Goal: Navigation & Orientation: Find specific page/section

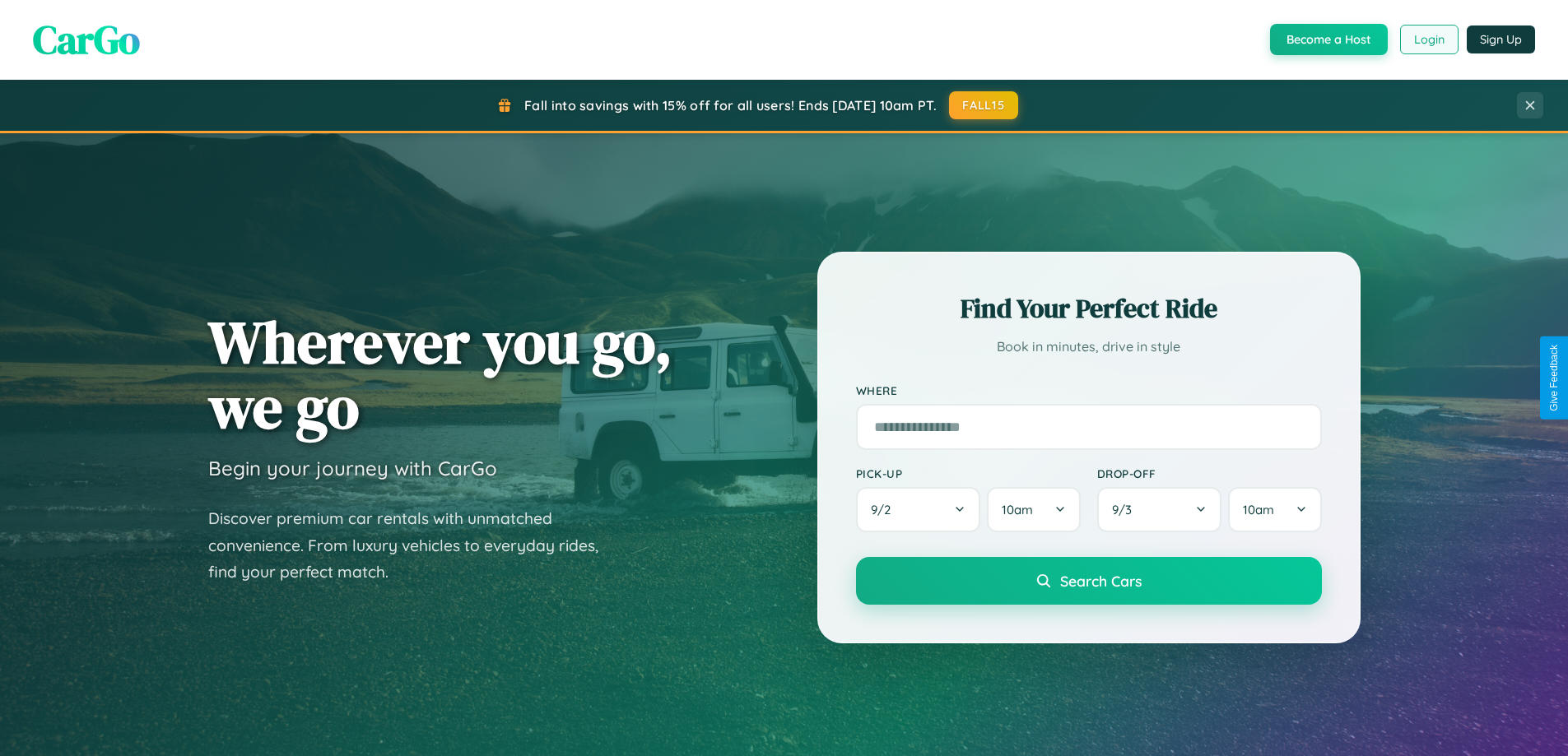
click at [1428, 40] on button "Login" at bounding box center [1429, 40] width 59 height 29
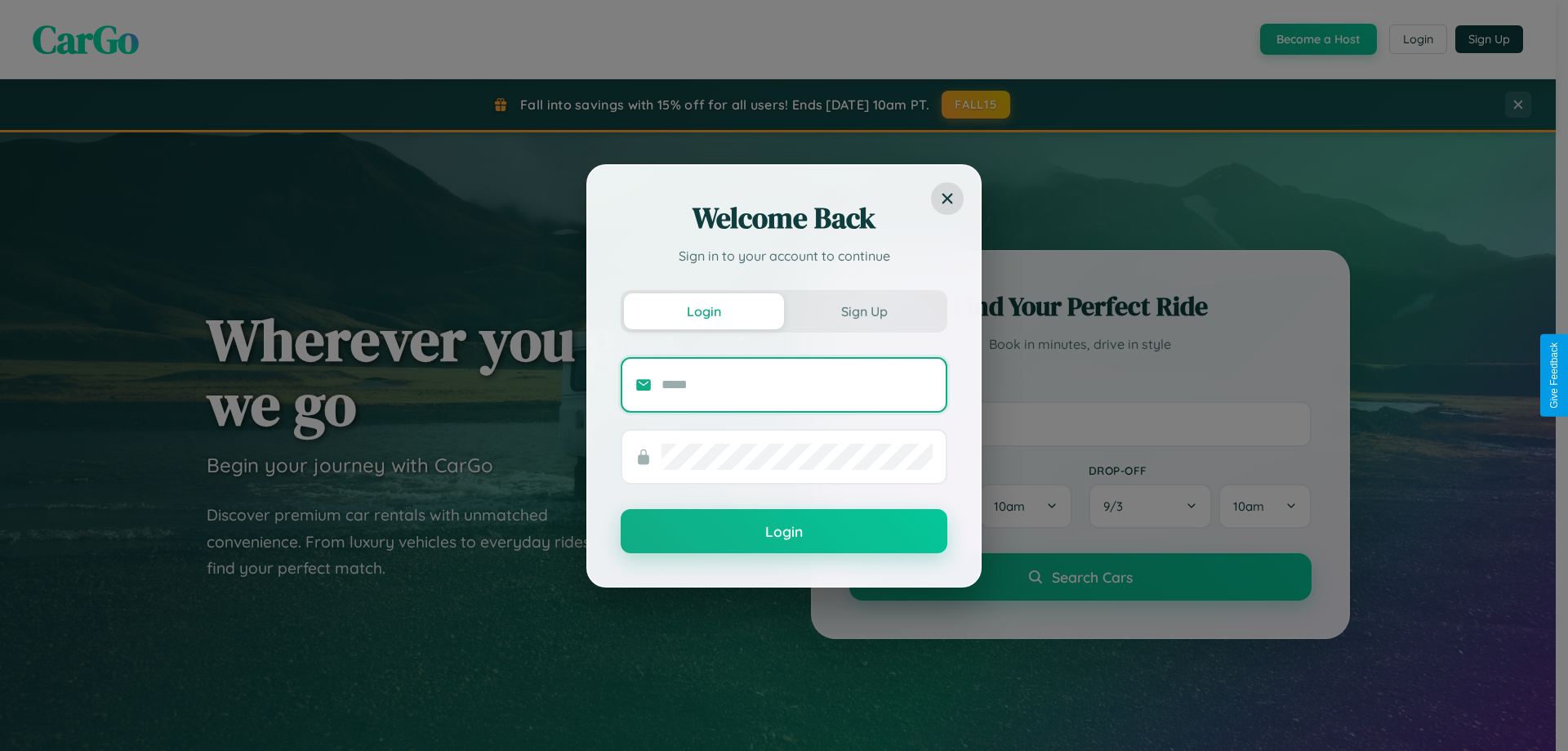
click at [797, 384] on input "text" at bounding box center [797, 384] width 271 height 27
type input "**********"
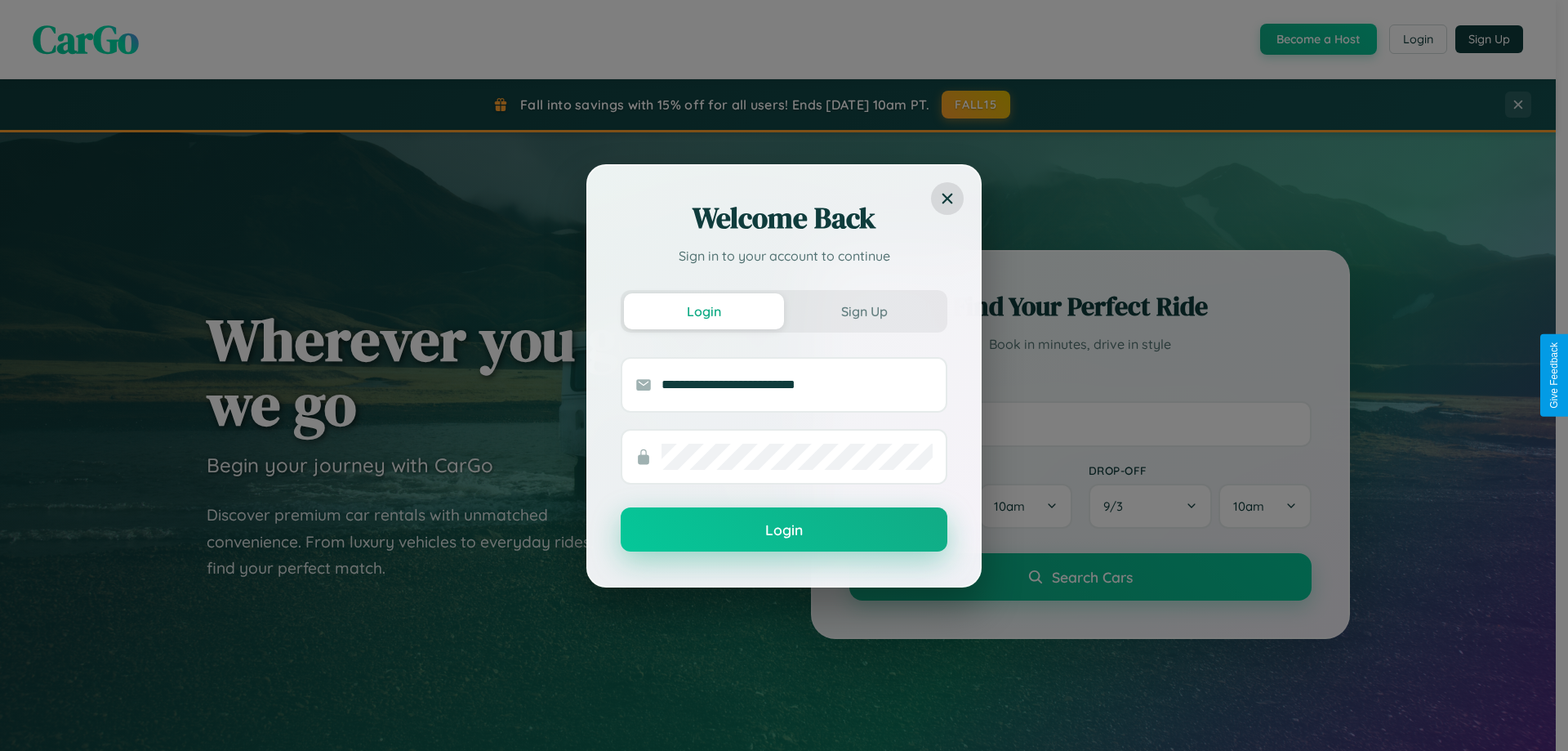
click at [784, 530] on button "Login" at bounding box center [784, 530] width 327 height 45
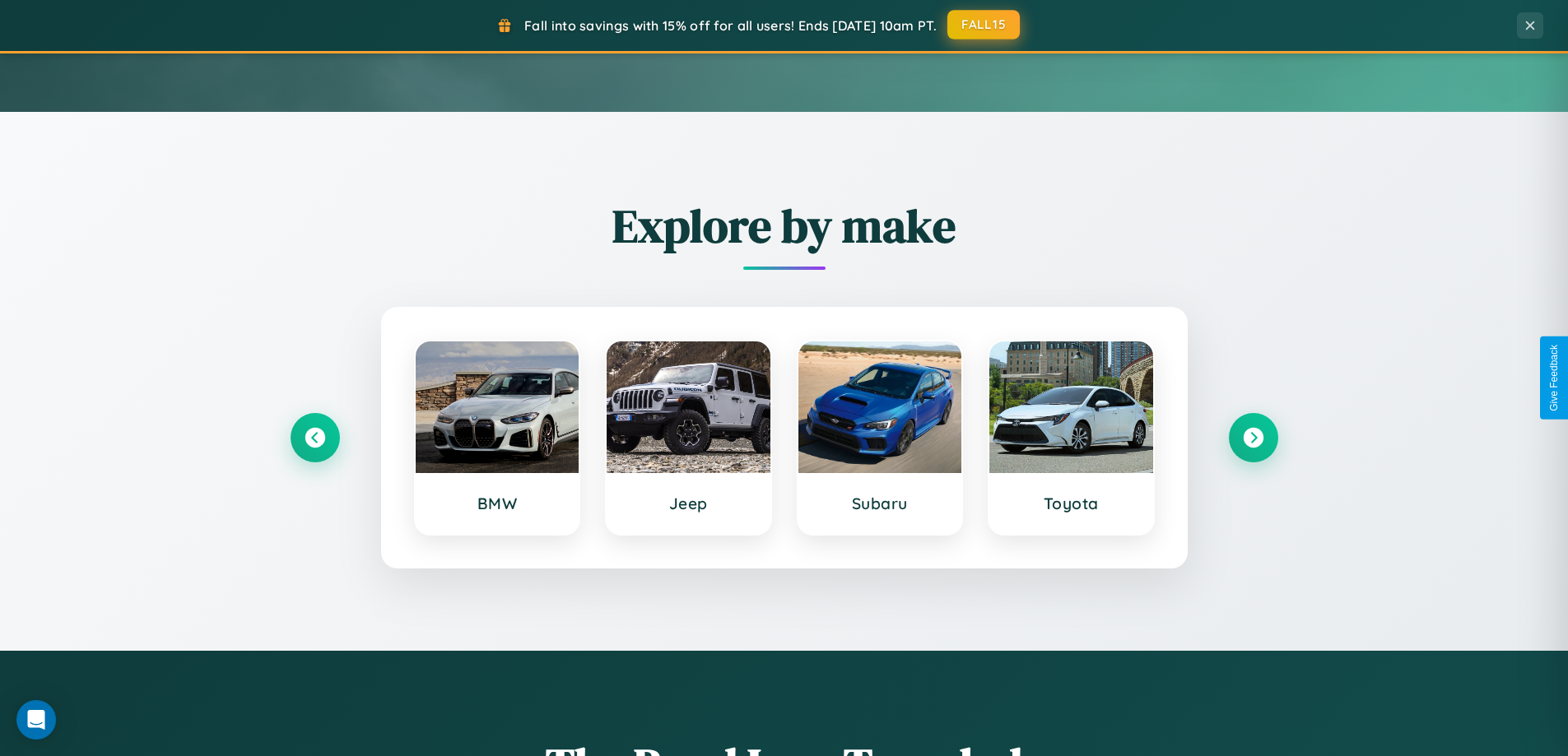
scroll to position [559, 0]
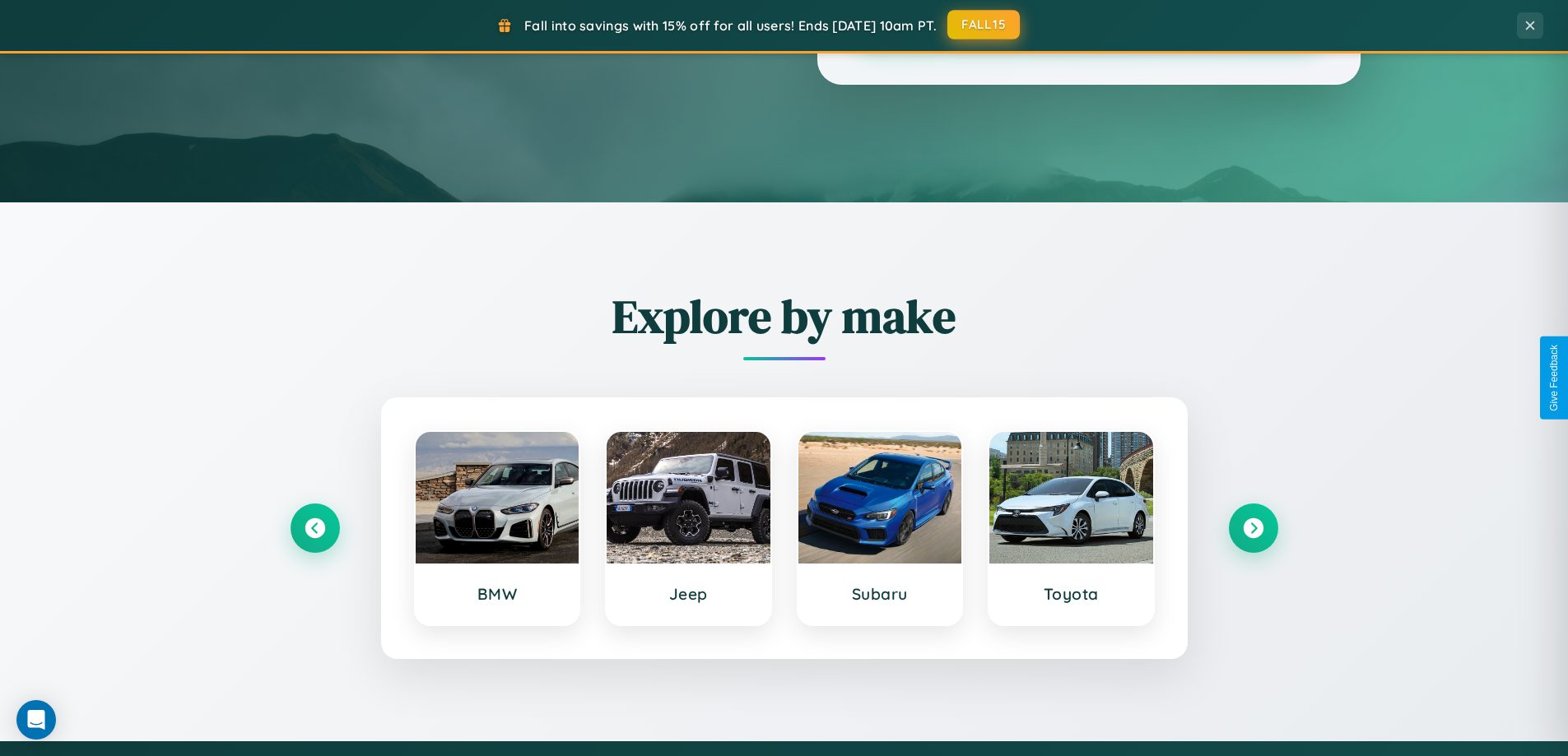
click at [984, 25] on button "FALL15" at bounding box center [983, 24] width 72 height 29
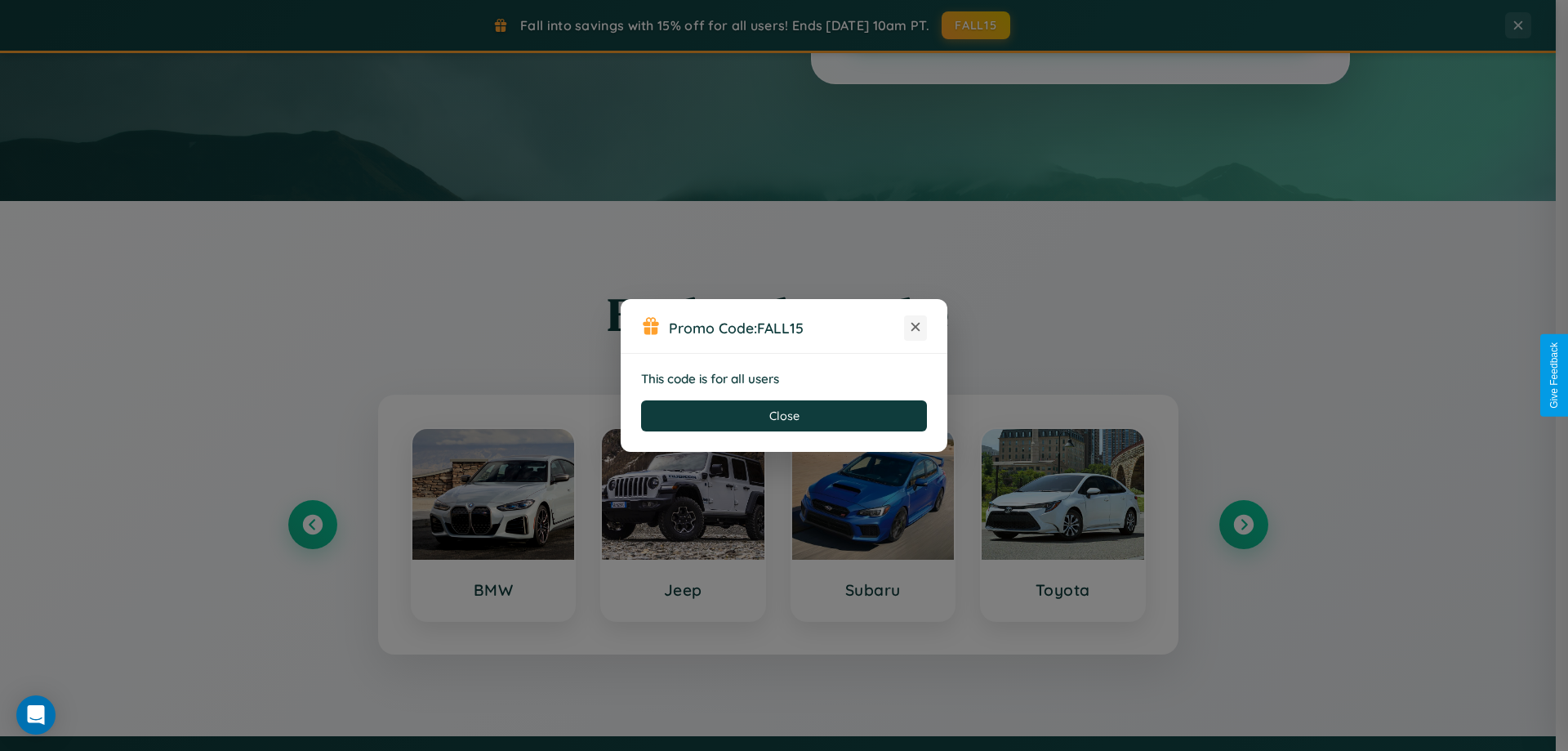
click at [916, 328] on icon at bounding box center [915, 326] width 16 height 16
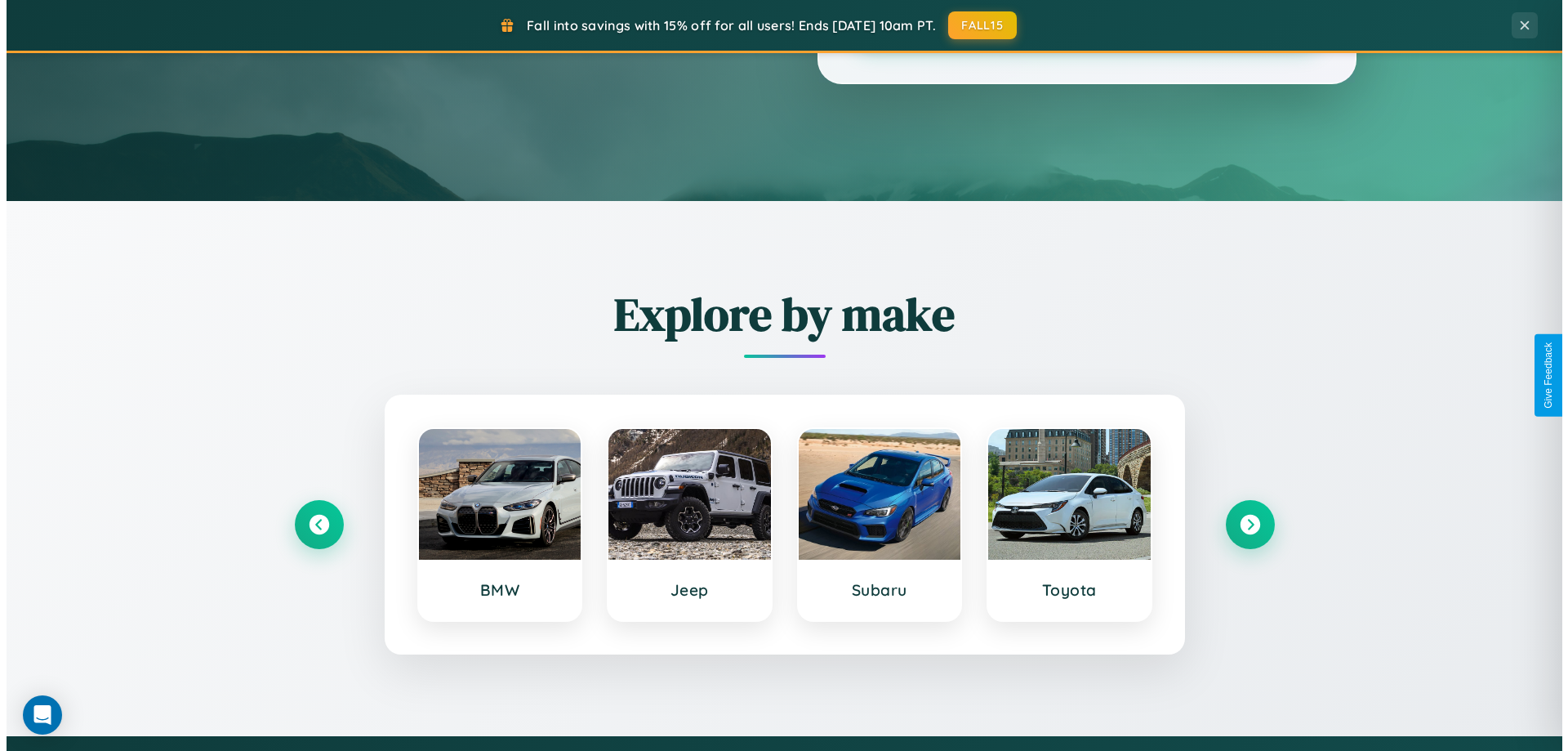
scroll to position [0, 0]
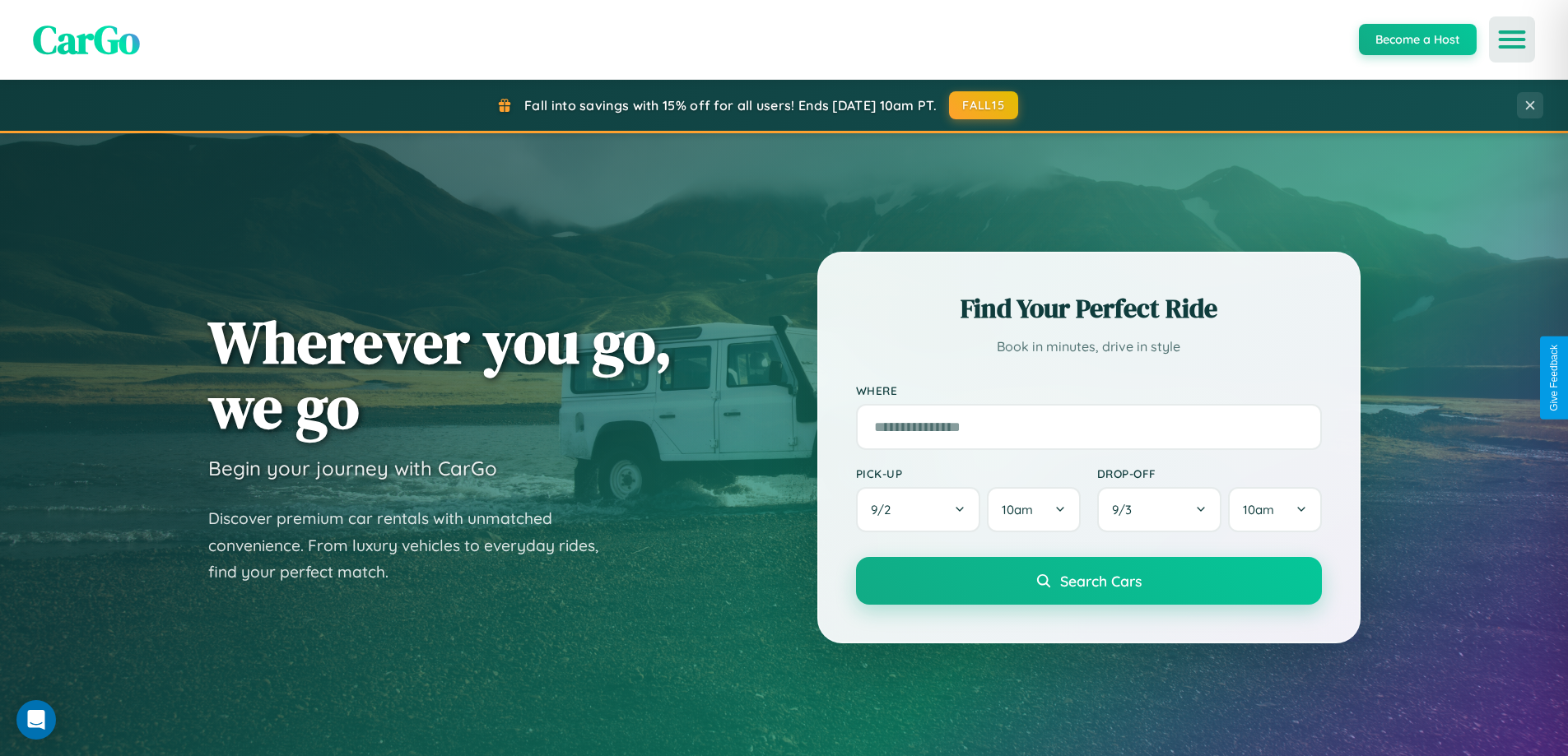
click at [1512, 40] on icon "Open menu" at bounding box center [1513, 39] width 24 height 15
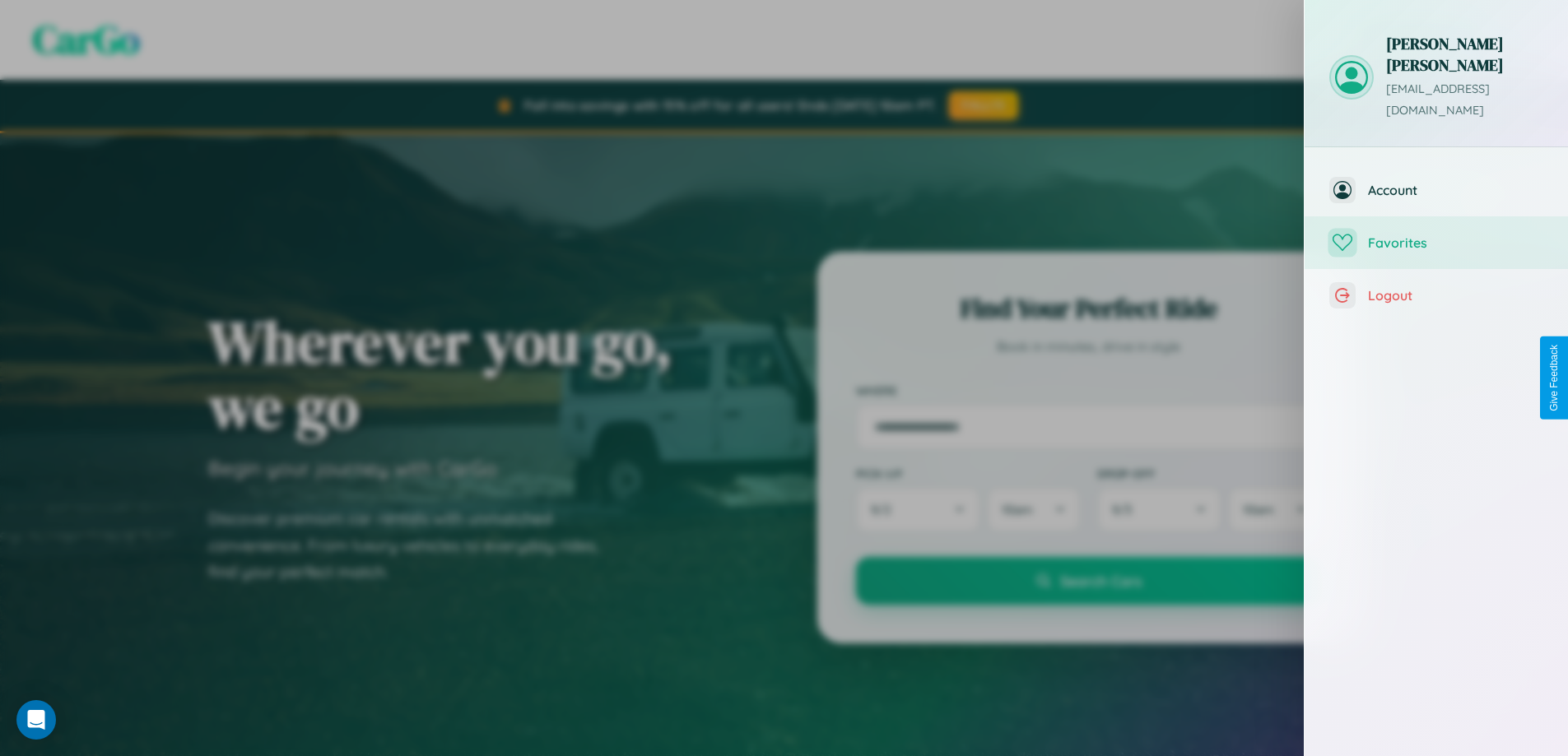
click at [1436, 234] on span "Favorites" at bounding box center [1455, 242] width 175 height 16
